Goal: Task Accomplishment & Management: Use online tool/utility

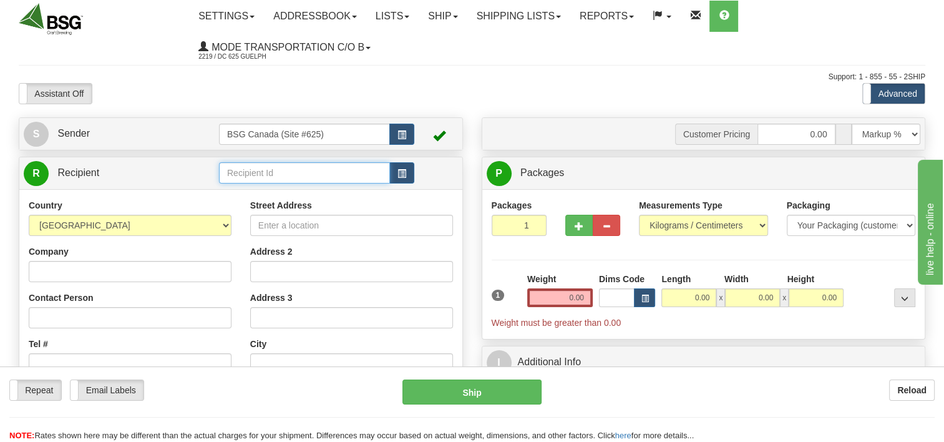
click at [291, 178] on input "text" at bounding box center [304, 172] width 171 height 21
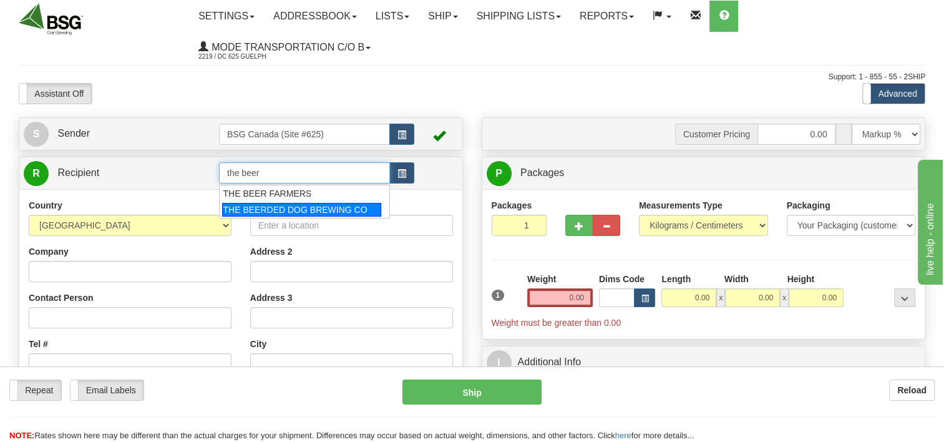
click at [333, 208] on div "THE BEERDED DOG BREWING CO" at bounding box center [301, 210] width 159 height 14
type input "THE BEERDED DOG BREWING CO"
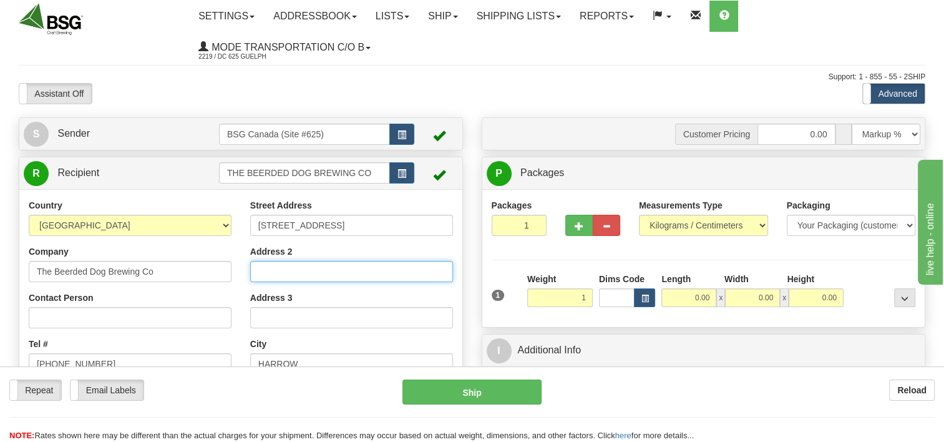
type input "1.00"
click at [434, 264] on input "Address 2" at bounding box center [351, 271] width 203 height 21
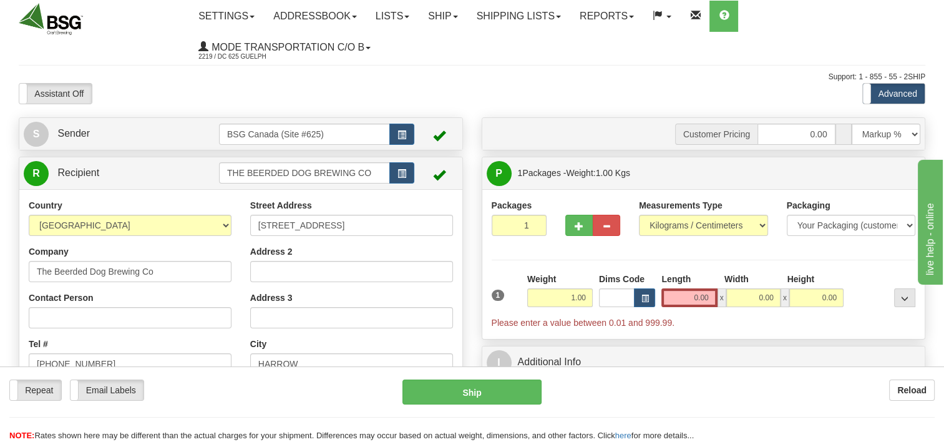
click at [569, 99] on div "Assistant On Assistant Off Do a return Do a return Previous Next Standard Advan…" at bounding box center [471, 93] width 925 height 21
click at [646, 298] on span "button" at bounding box center [644, 298] width 7 height 7
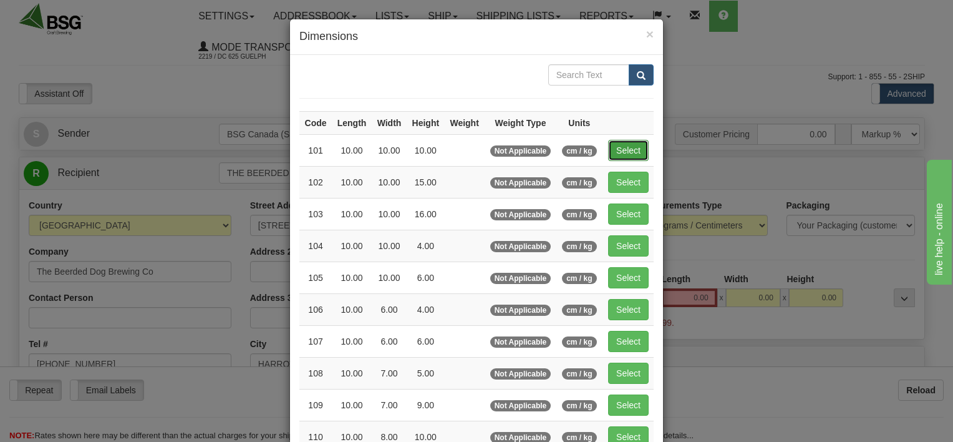
click at [616, 145] on button "Select" at bounding box center [628, 150] width 41 height 21
type input "101"
type input "10.00"
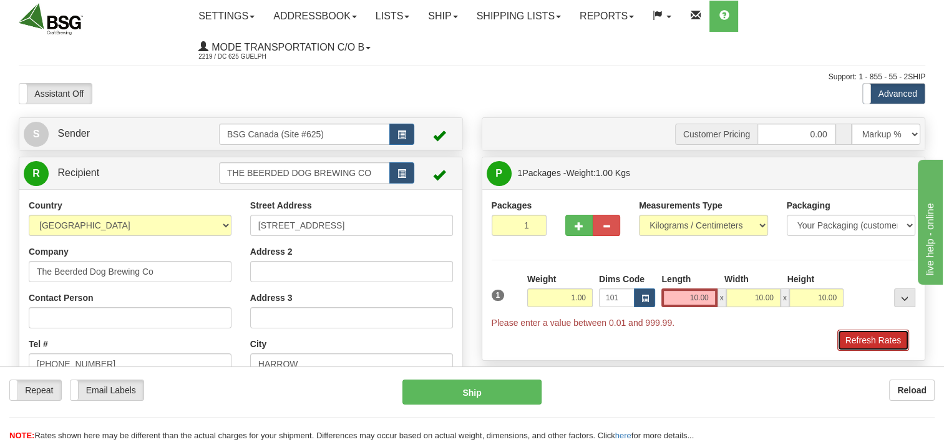
click at [872, 333] on button "Refresh Rates" at bounding box center [873, 339] width 72 height 21
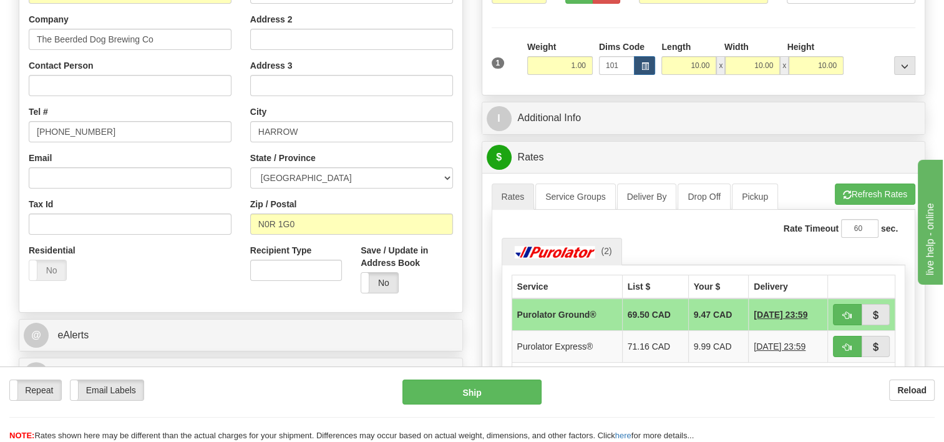
scroll to position [312, 0]
